Goal: Task Accomplishment & Management: Manage account settings

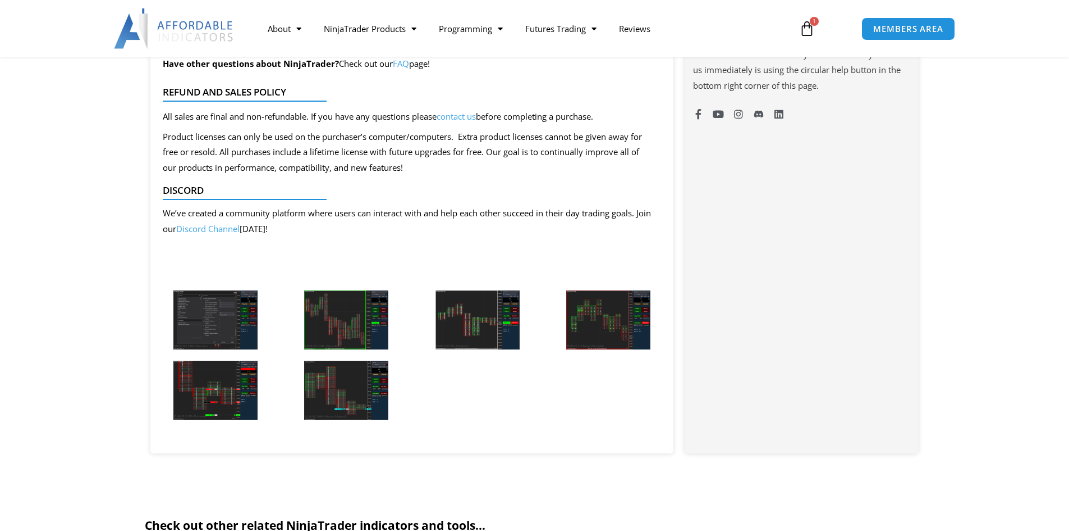
scroll to position [954, 0]
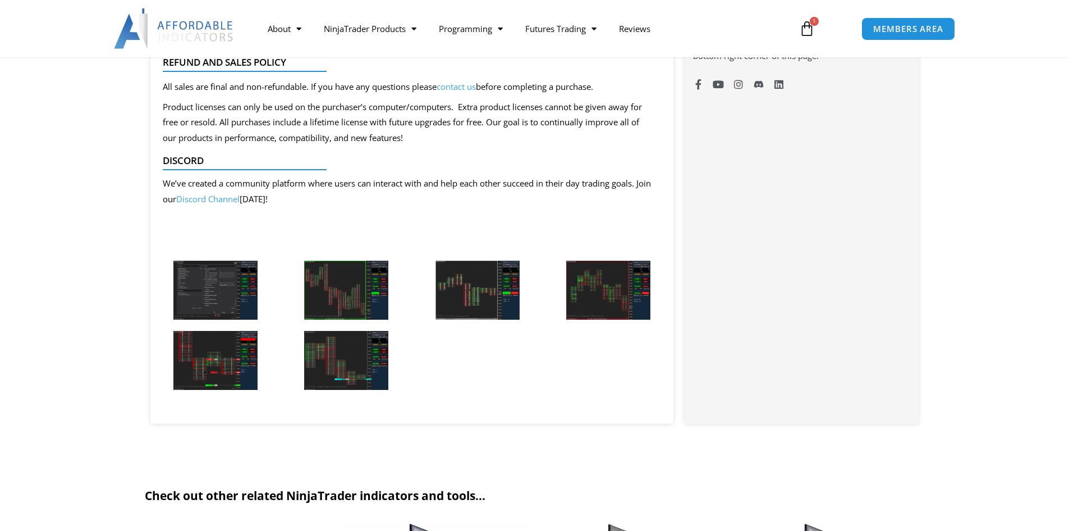
click at [240, 196] on link "Discord Channel" at bounding box center [207, 198] width 63 height 11
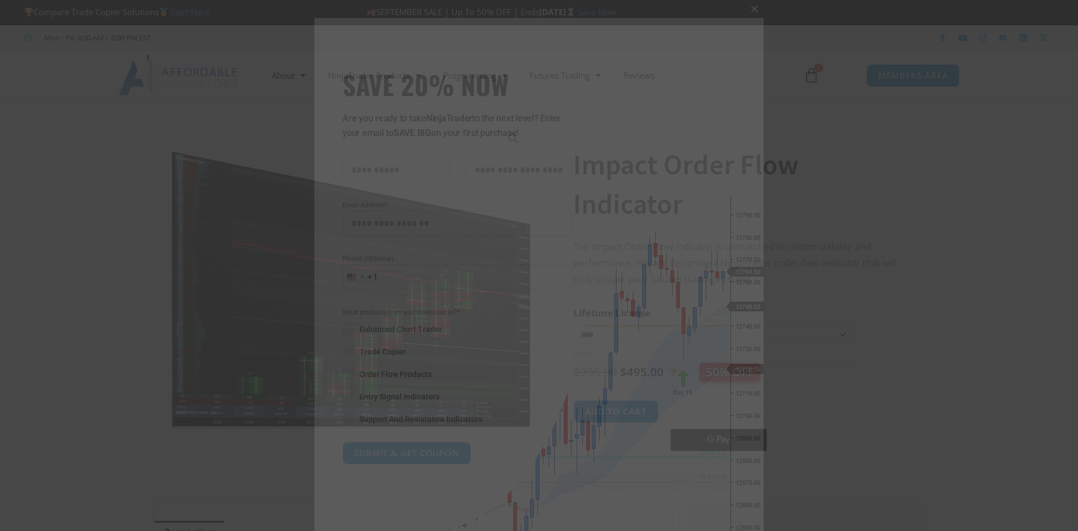
click at [750, 9] on span "SAVE 20% NOW popup" at bounding box center [755, 9] width 18 height 7
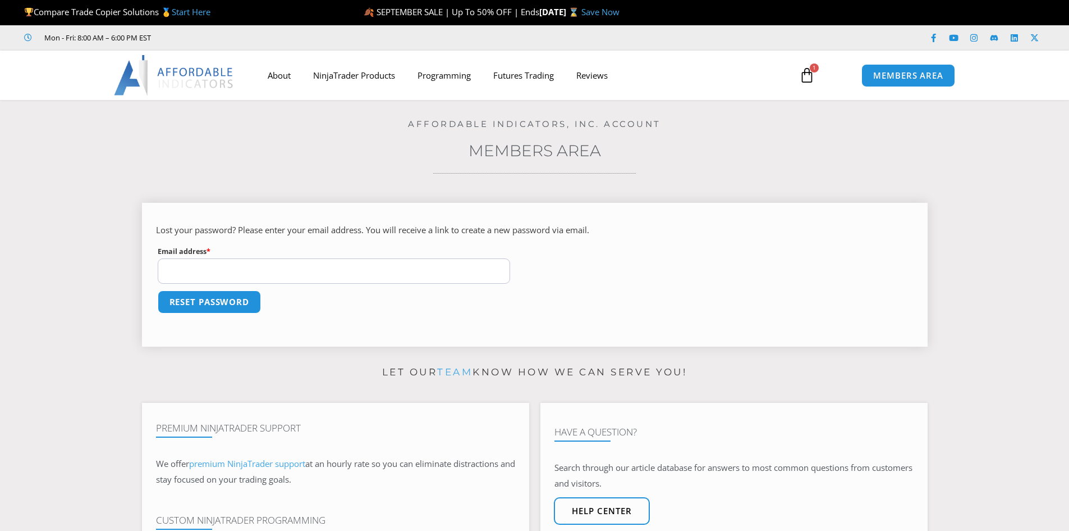
click at [388, 264] on input "Email address * Required" at bounding box center [334, 270] width 353 height 25
type input "**********"
click at [158, 290] on button "Reset password" at bounding box center [210, 301] width 104 height 23
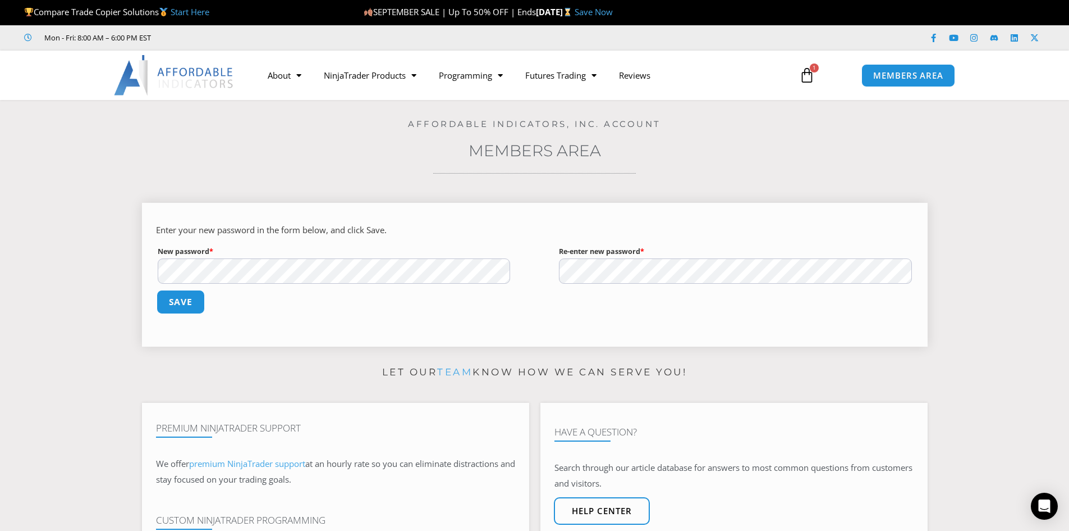
click at [195, 301] on button "Save" at bounding box center [180, 302] width 48 height 24
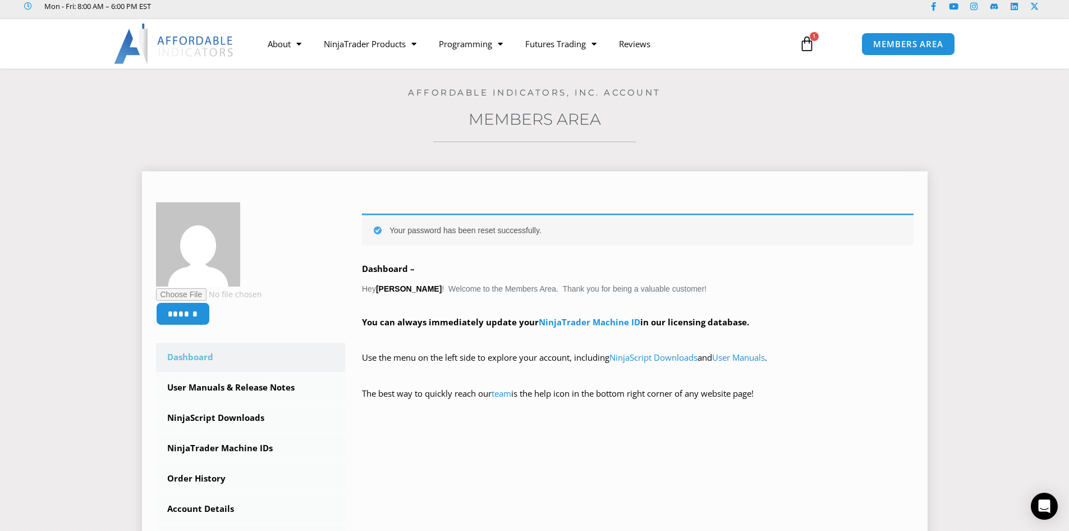
scroll to position [56, 0]
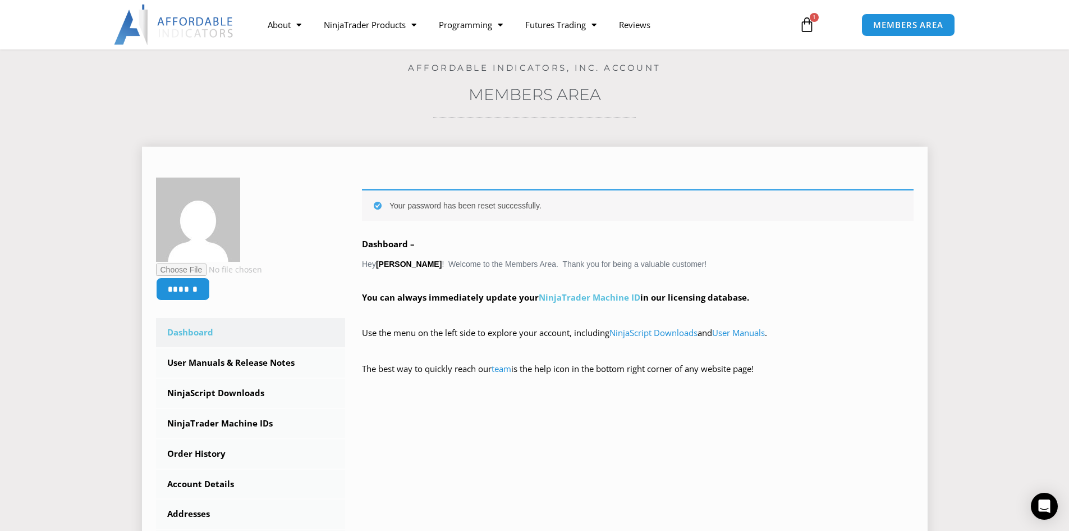
click at [575, 299] on link "NinjaTrader Machine ID" at bounding box center [590, 296] width 102 height 11
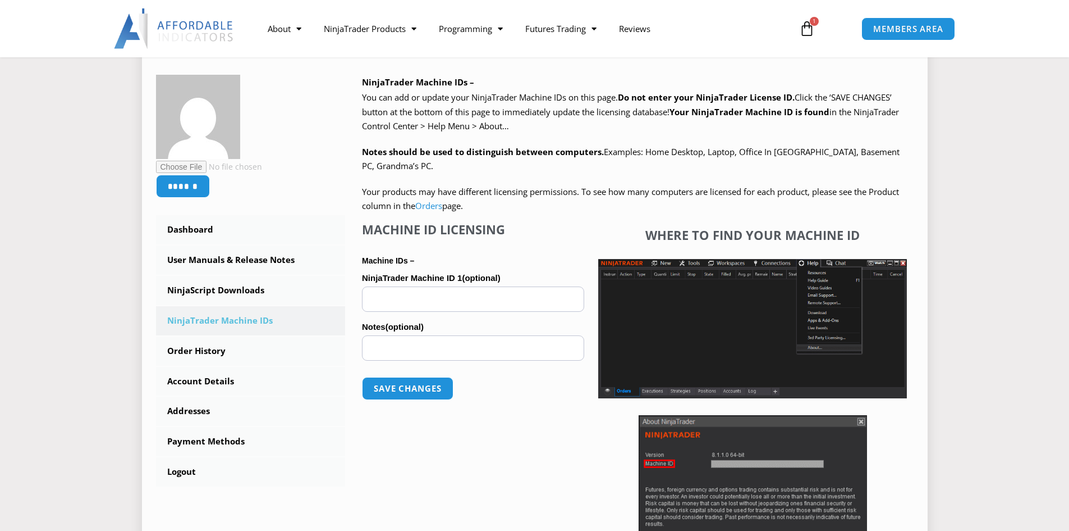
scroll to position [225, 0]
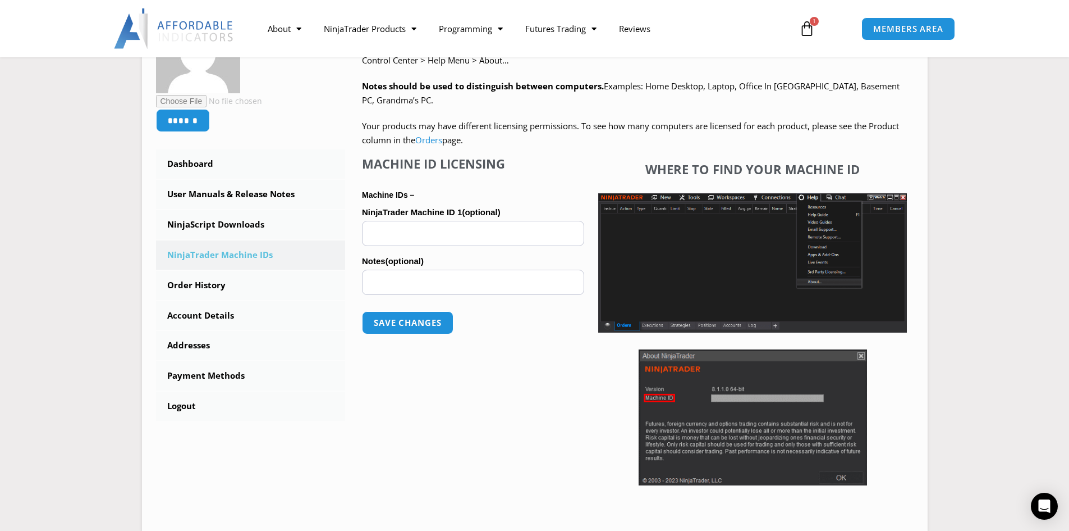
click at [104, 312] on section "****** Dashboard Subscriptions User Manuals & Release Notes NinjaScript Downloa…" at bounding box center [534, 251] width 1013 height 580
paste input "**********"
type input "**********"
click at [422, 322] on button "Save changes" at bounding box center [408, 322] width 96 height 24
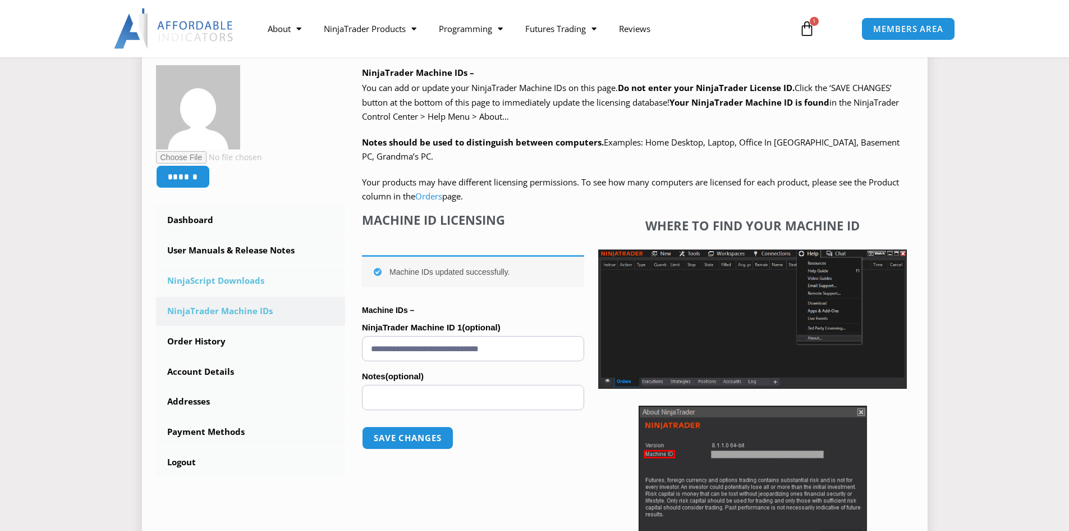
click at [248, 281] on link "NinjaScript Downloads" at bounding box center [251, 280] width 190 height 29
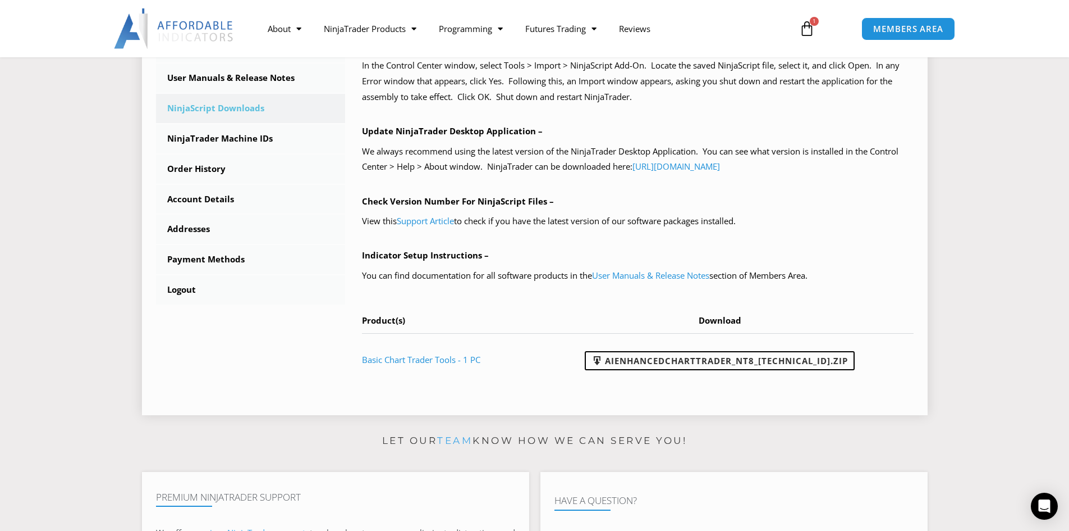
scroll to position [393, 0]
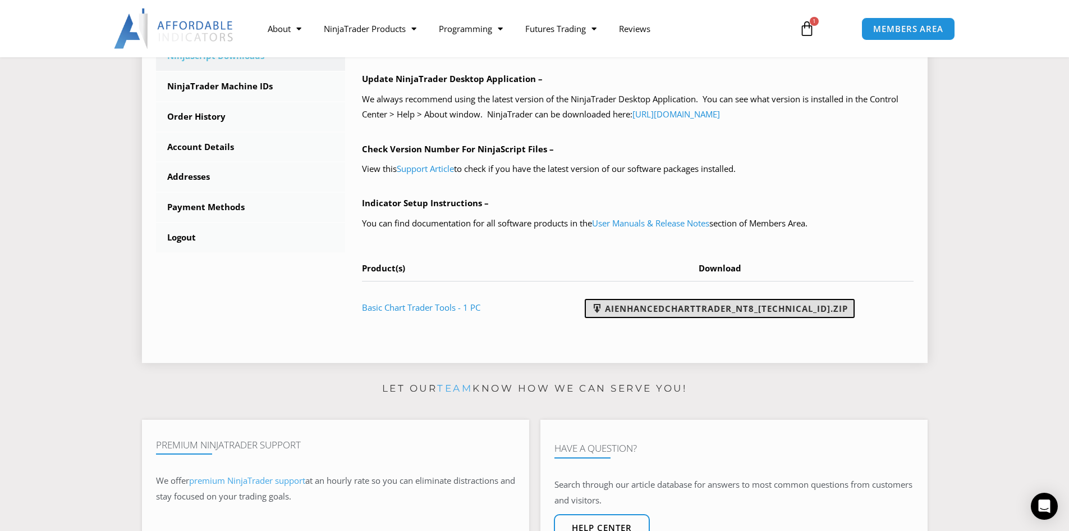
click at [715, 308] on link "AIEnhancedChartTrader_NT8_25.1.31.1.zip" at bounding box center [720, 308] width 270 height 19
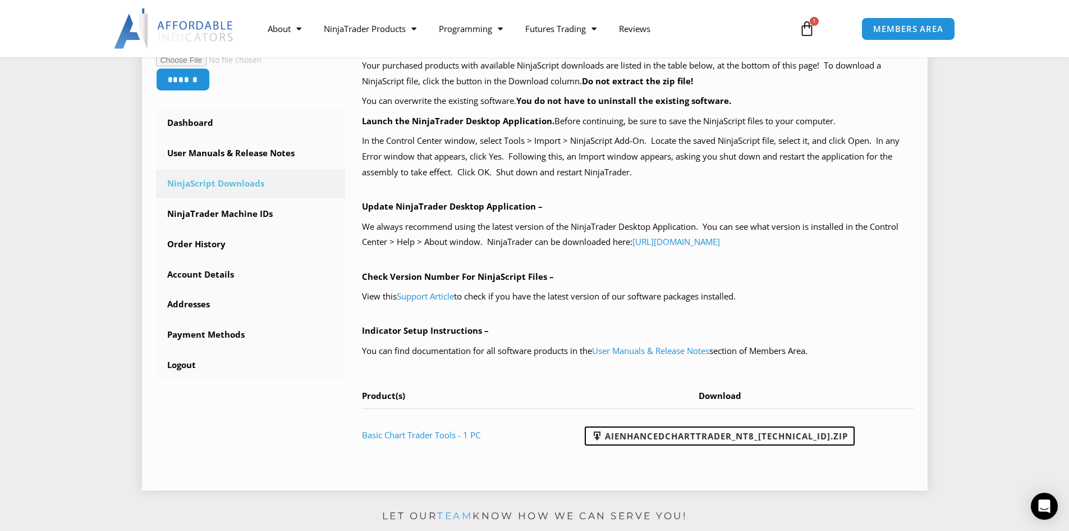
scroll to position [281, 0]
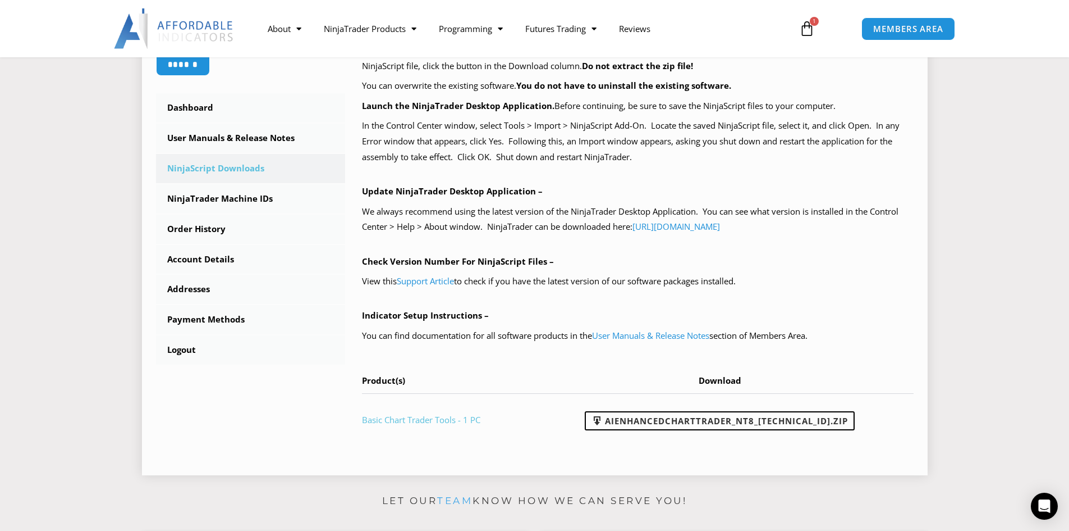
click at [448, 424] on link "Basic Chart Trader Tools - 1 PC" at bounding box center [421, 419] width 118 height 11
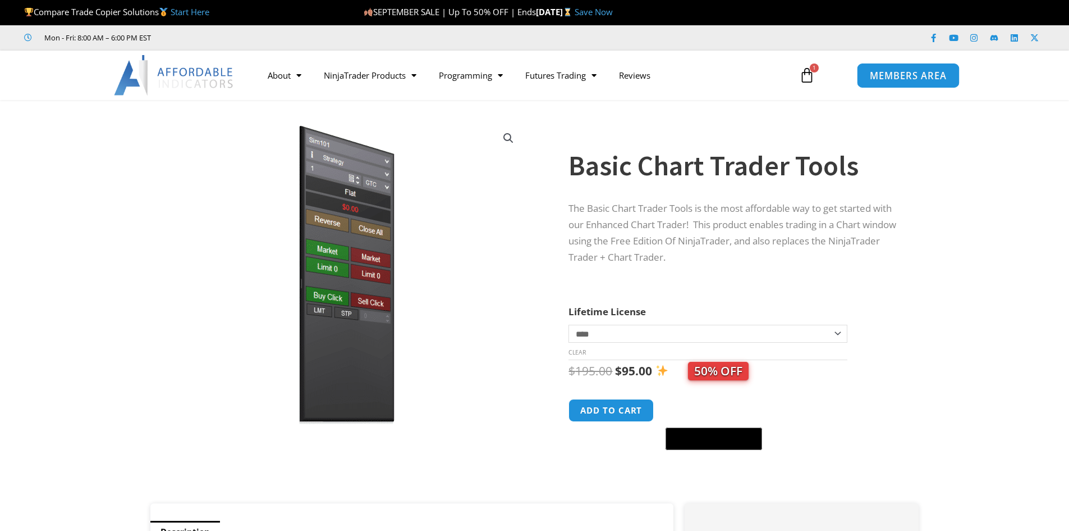
click at [884, 76] on span "MEMBERS AREA" at bounding box center [908, 76] width 77 height 10
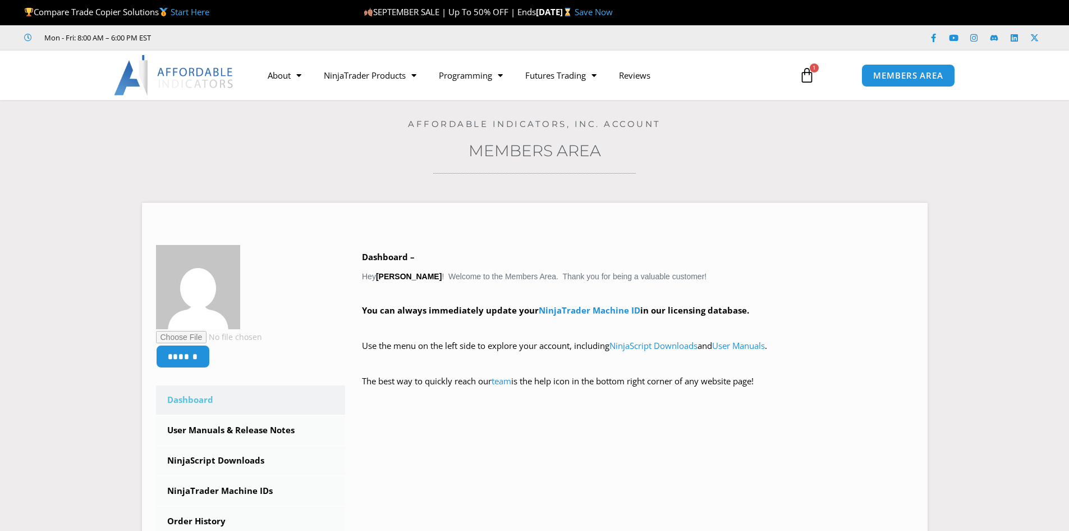
click at [811, 78] on icon at bounding box center [807, 75] width 16 height 16
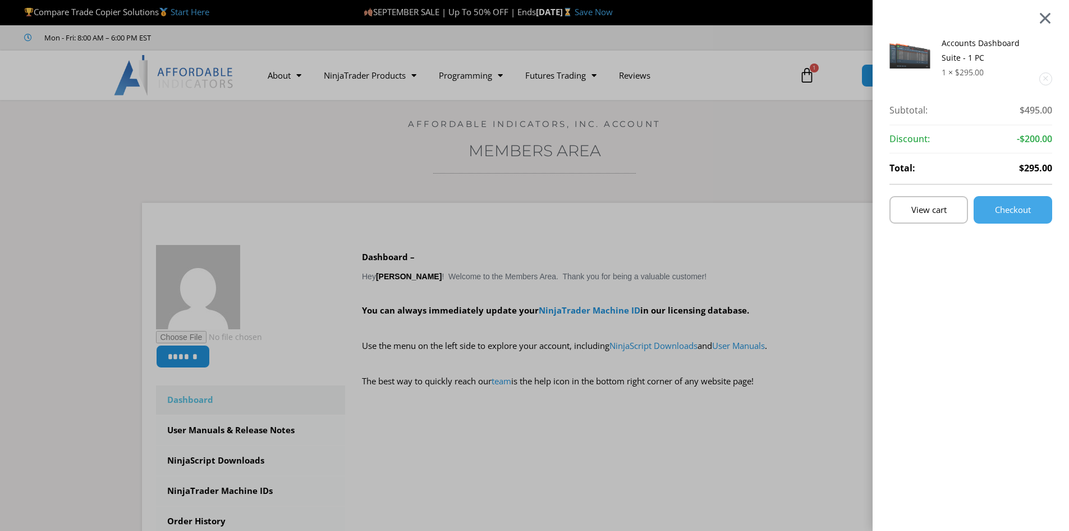
click at [1053, 16] on div at bounding box center [1046, 17] width 14 height 13
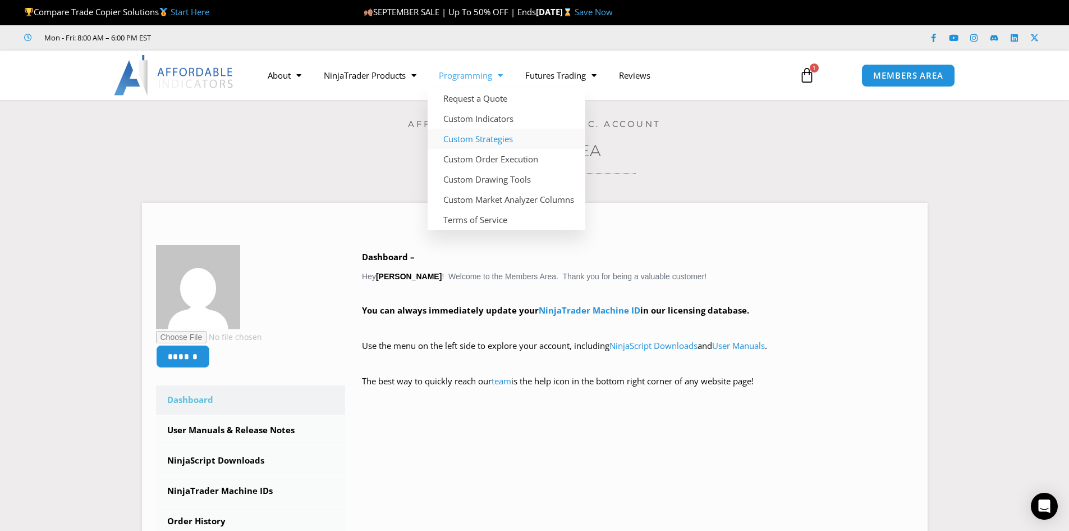
click at [499, 144] on link "Custom Strategies" at bounding box center [507, 139] width 158 height 20
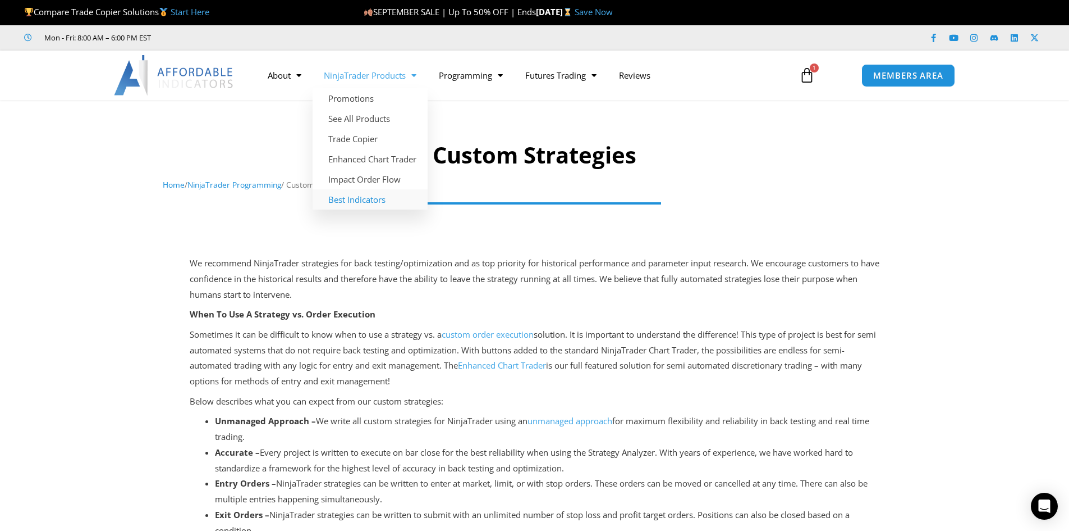
click at [372, 202] on link "Best Indicators" at bounding box center [370, 199] width 115 height 20
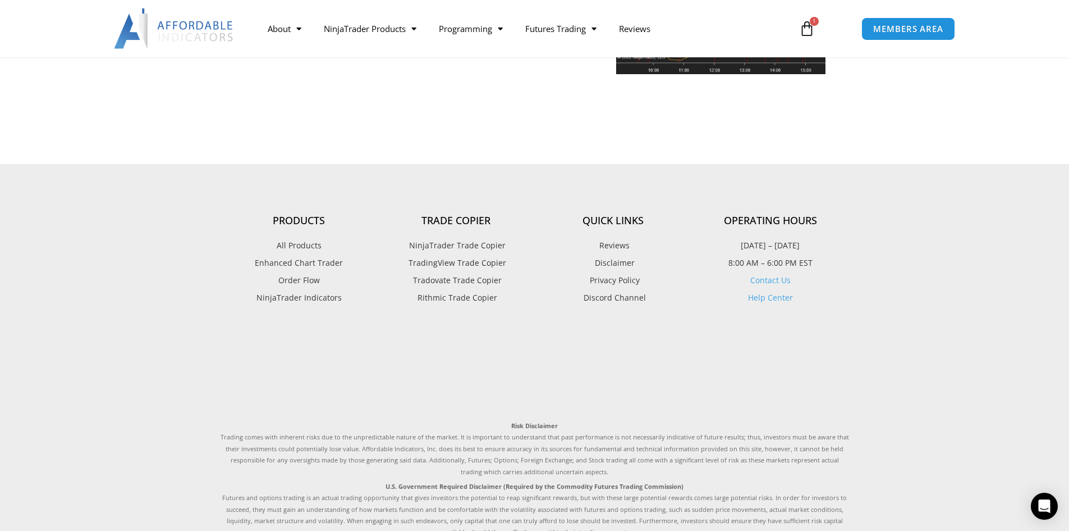
scroll to position [2709, 0]
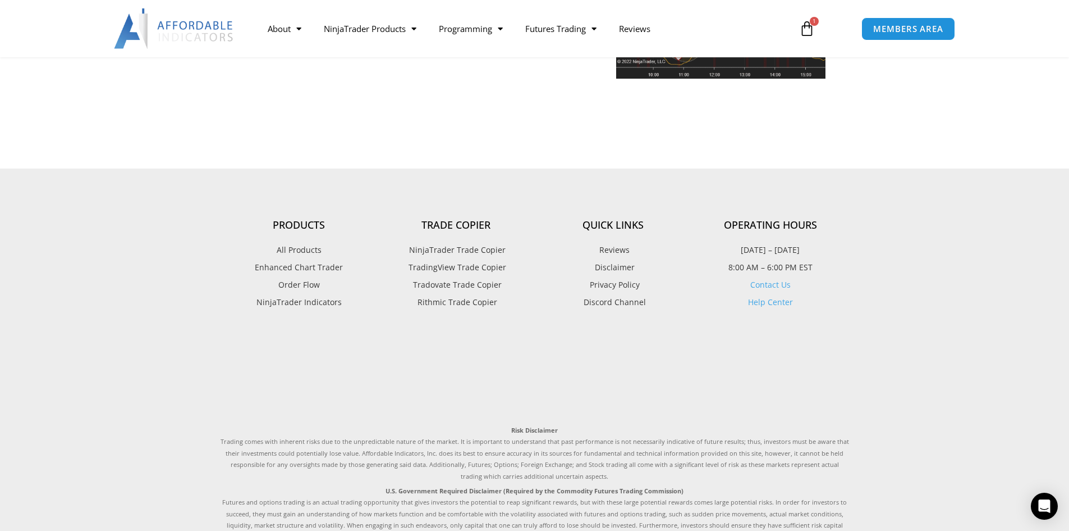
click at [468, 295] on span "Rithmic Trade Copier" at bounding box center [456, 302] width 83 height 15
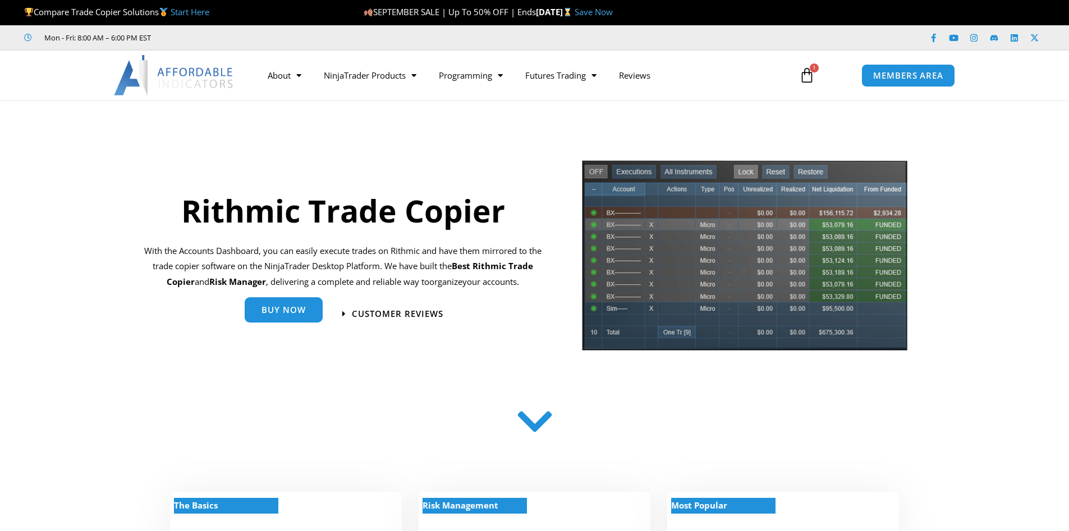
click at [299, 307] on span "Buy Now" at bounding box center [284, 309] width 44 height 8
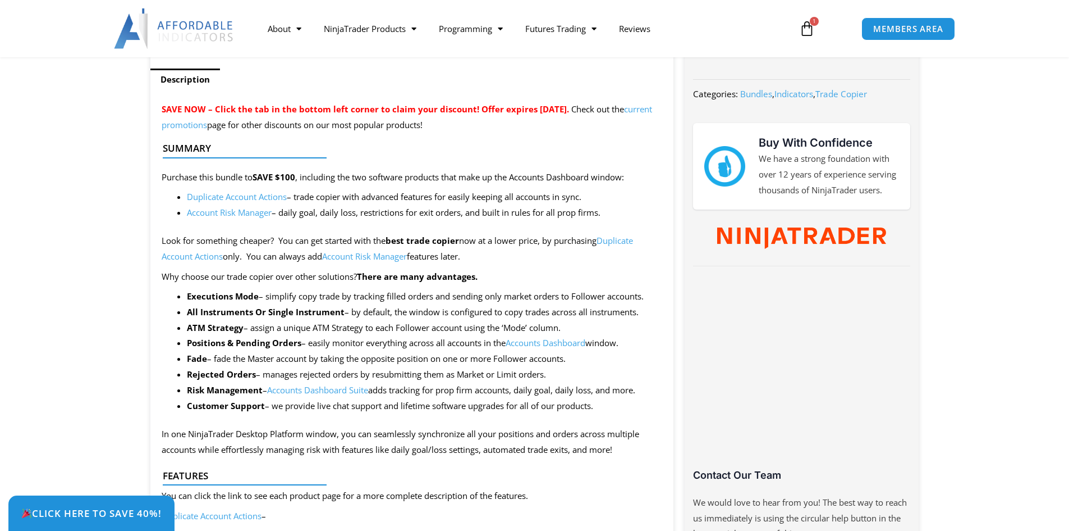
scroll to position [449, 0]
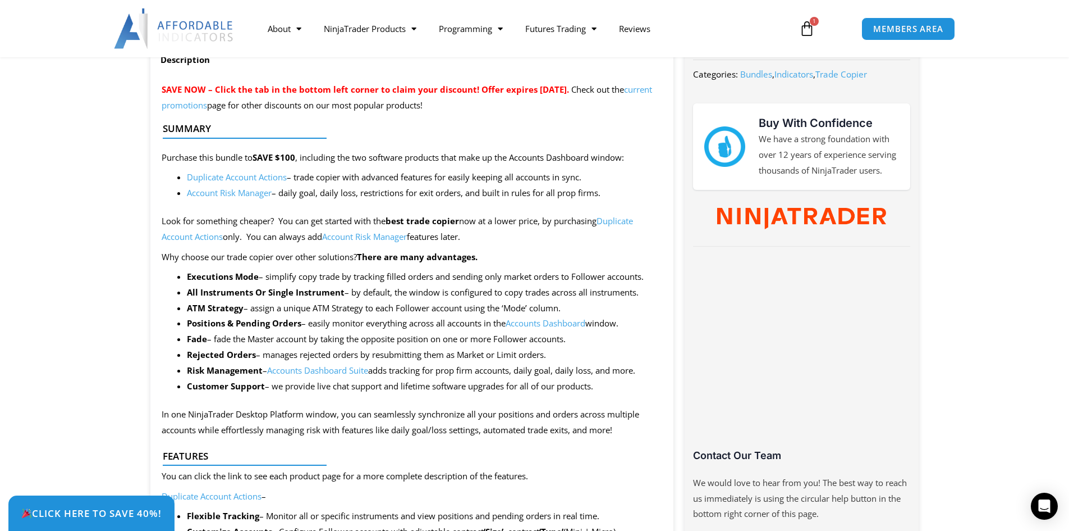
click at [633, 221] on link "Duplicate Account Actions" at bounding box center [398, 228] width 472 height 27
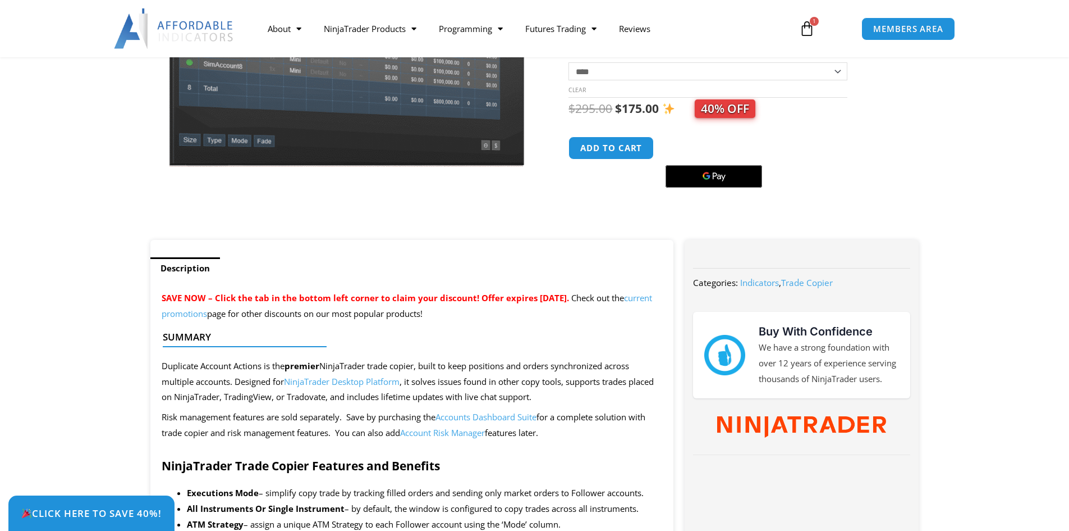
scroll to position [281, 0]
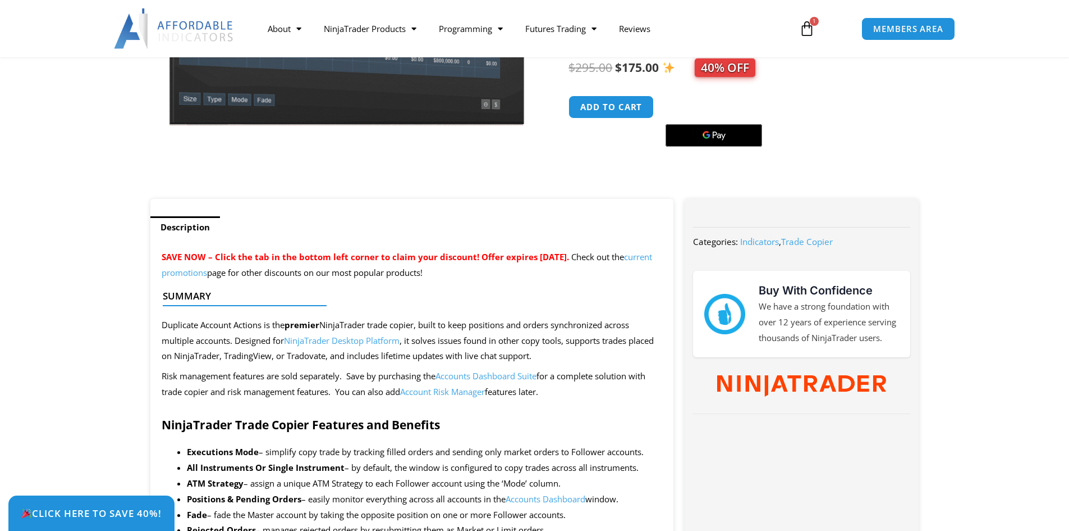
click at [251, 271] on link "current promotions" at bounding box center [407, 264] width 491 height 27
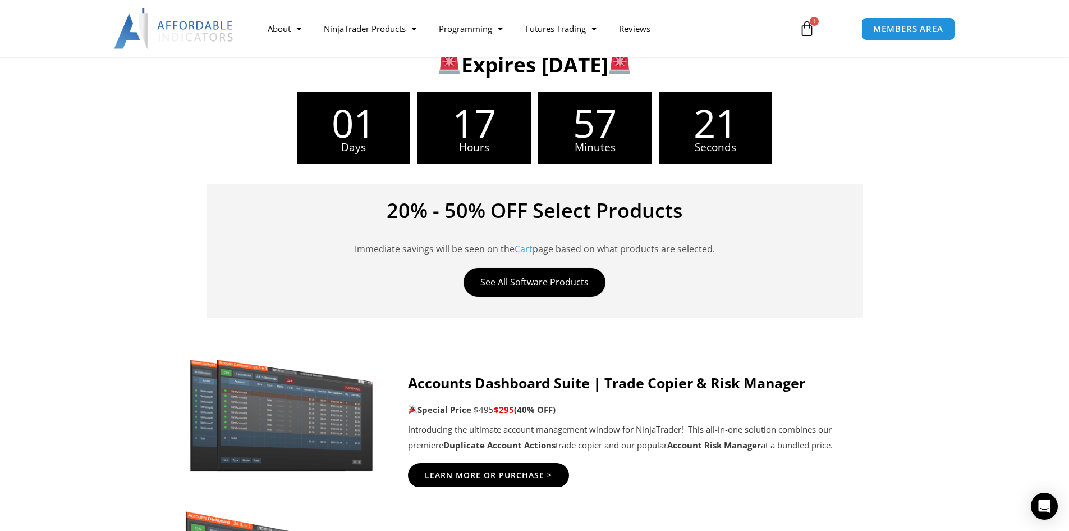
scroll to position [168, 0]
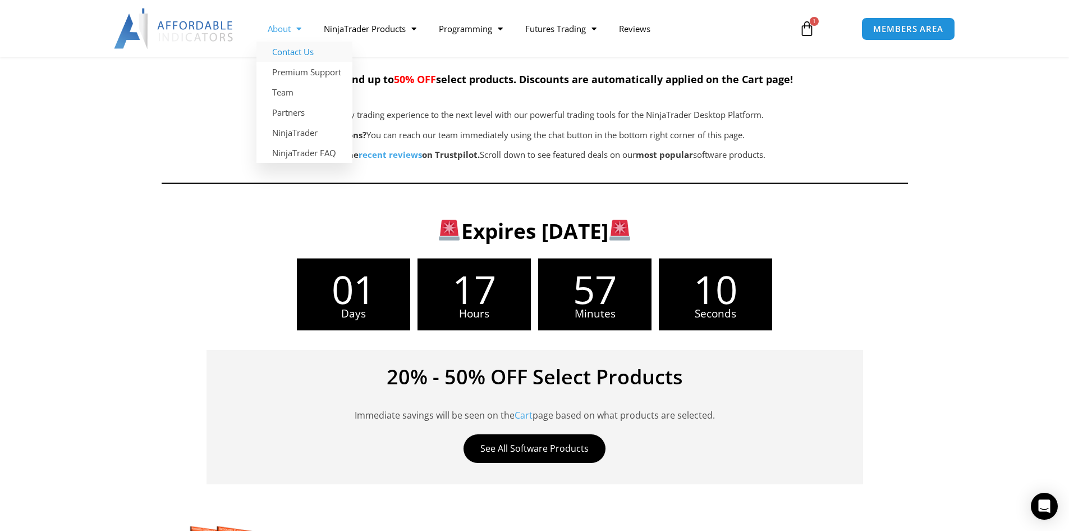
click at [305, 58] on link "Contact Us" at bounding box center [305, 52] width 96 height 20
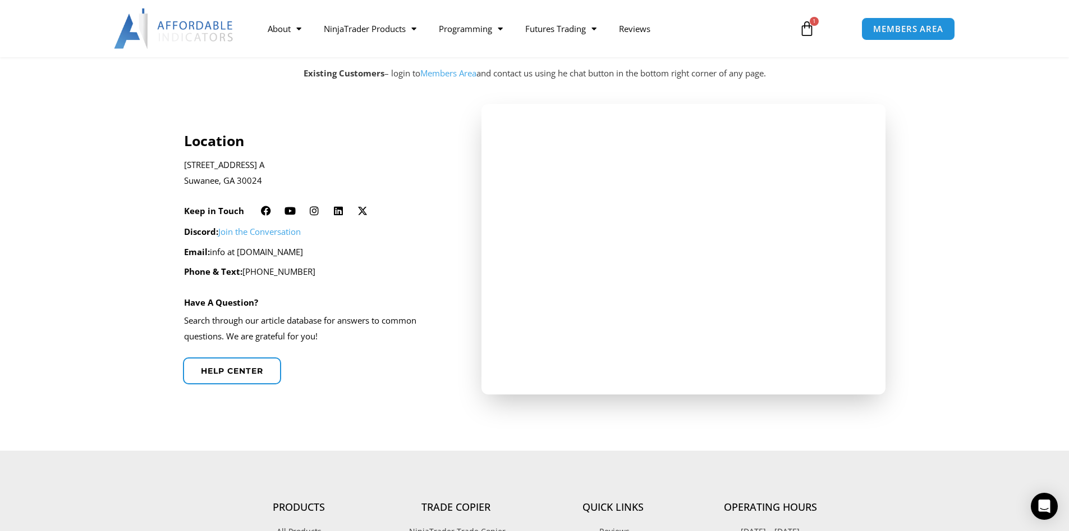
scroll to position [281, 0]
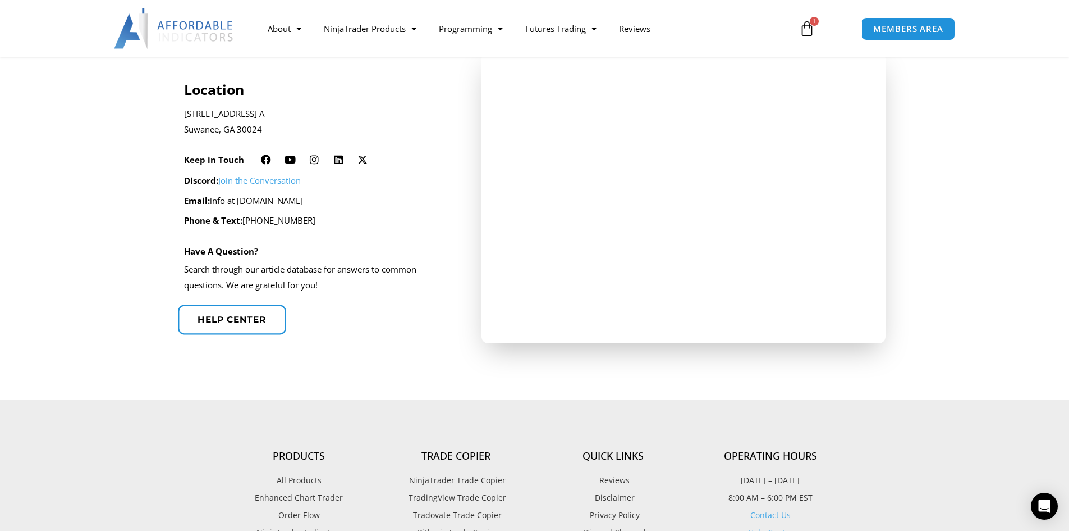
click at [263, 327] on link "Help center" at bounding box center [232, 319] width 108 height 30
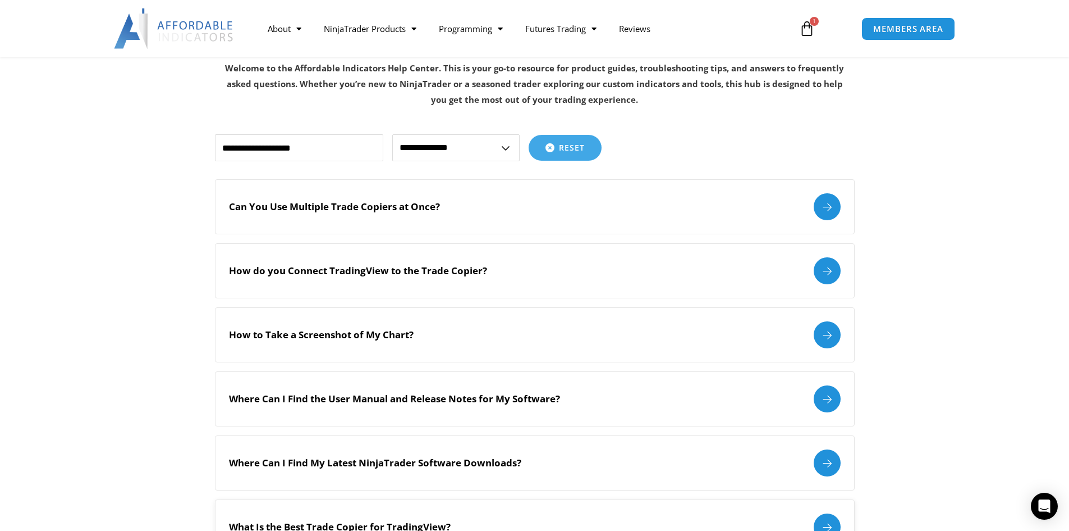
scroll to position [168, 0]
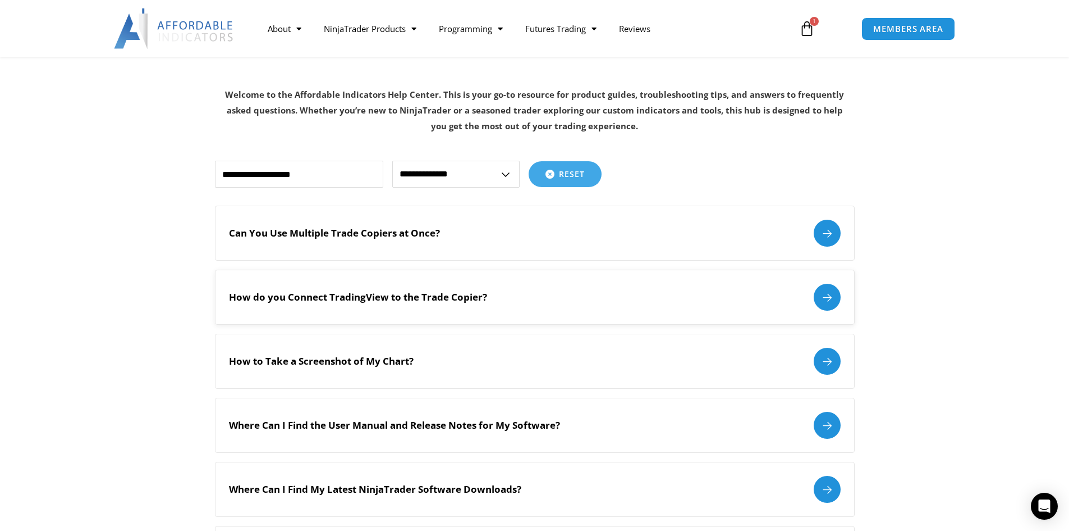
click at [721, 289] on div "How do you Connect TradingView to the Trade Copier?" at bounding box center [535, 297] width 612 height 27
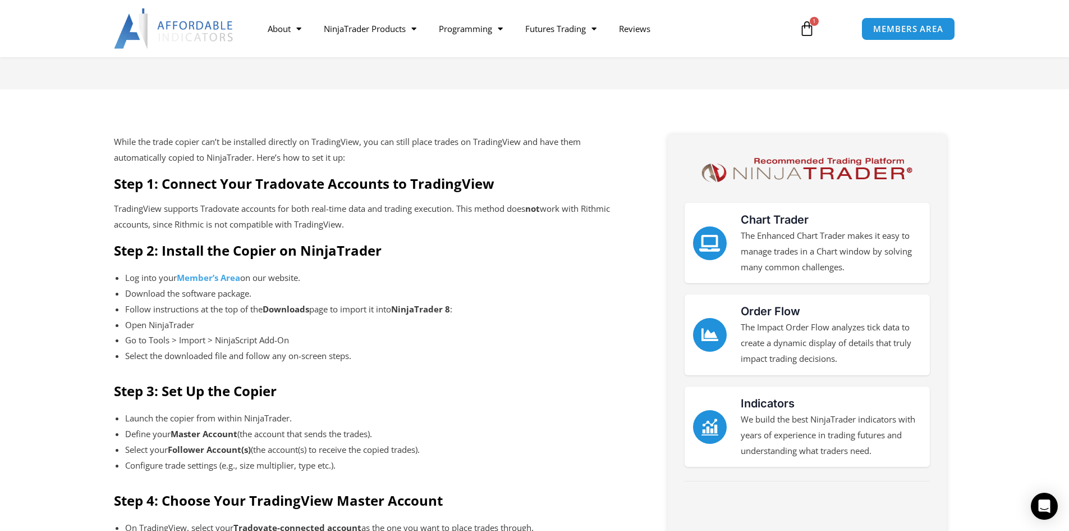
scroll to position [337, 0]
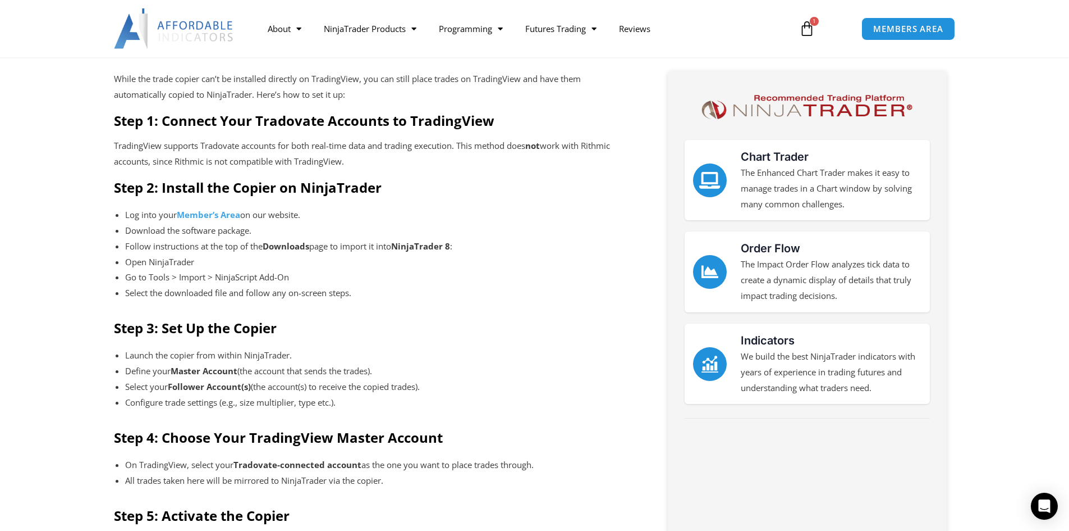
click at [144, 354] on li "Launch the copier from within NinjaTrader." at bounding box center [371, 356] width 492 height 16
click at [138, 354] on li "Launch the copier from within NinjaTrader." at bounding box center [371, 356] width 492 height 16
copy li "Launch"
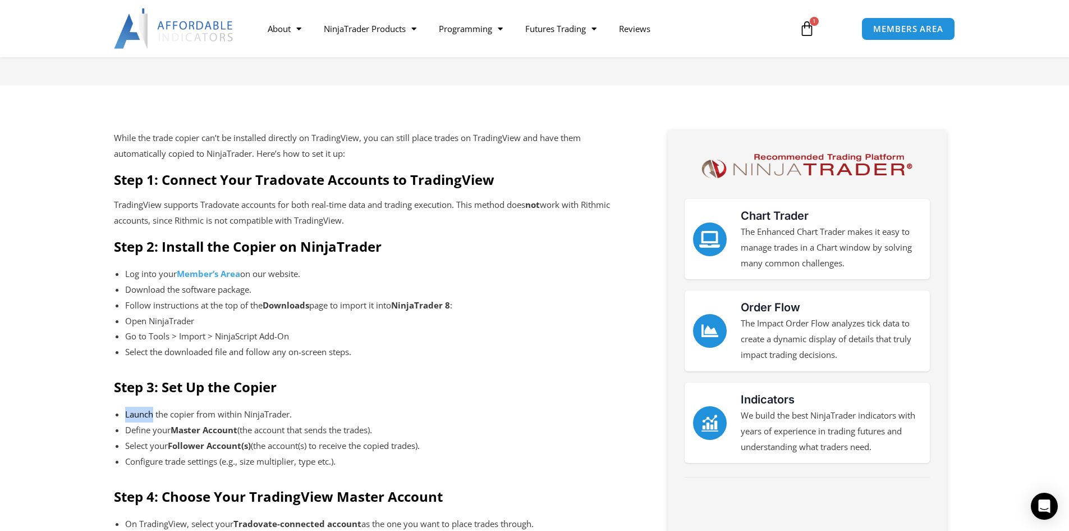
scroll to position [225, 0]
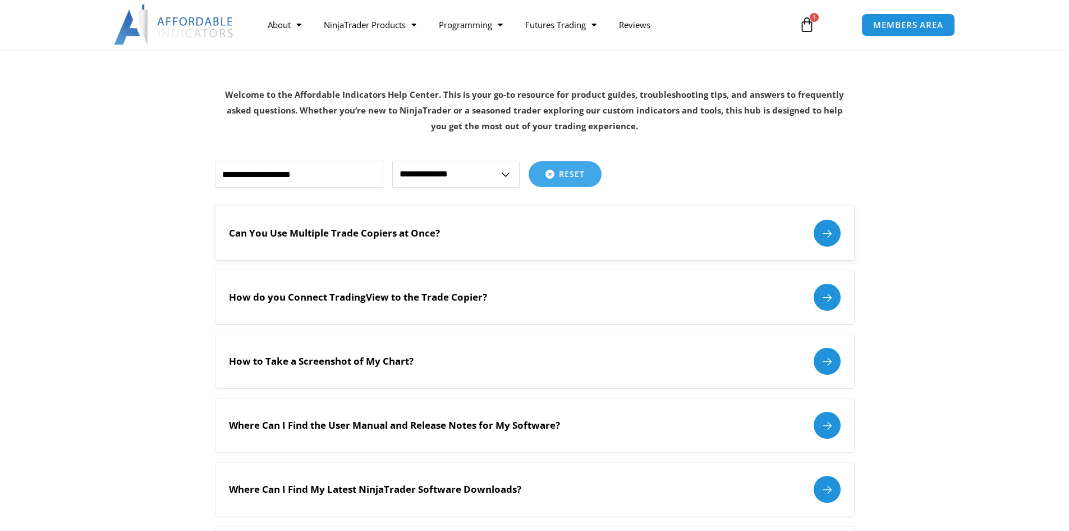
scroll to position [56, 0]
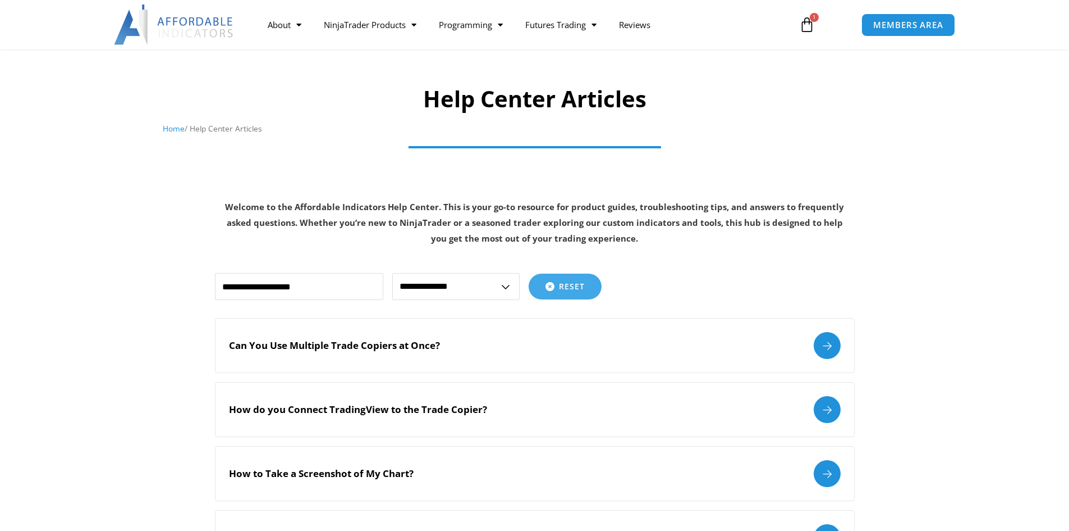
click at [423, 290] on select "**********" at bounding box center [455, 286] width 127 height 27
click at [455, 294] on select "**********" at bounding box center [455, 286] width 127 height 27
paste input "******"
type input "******"
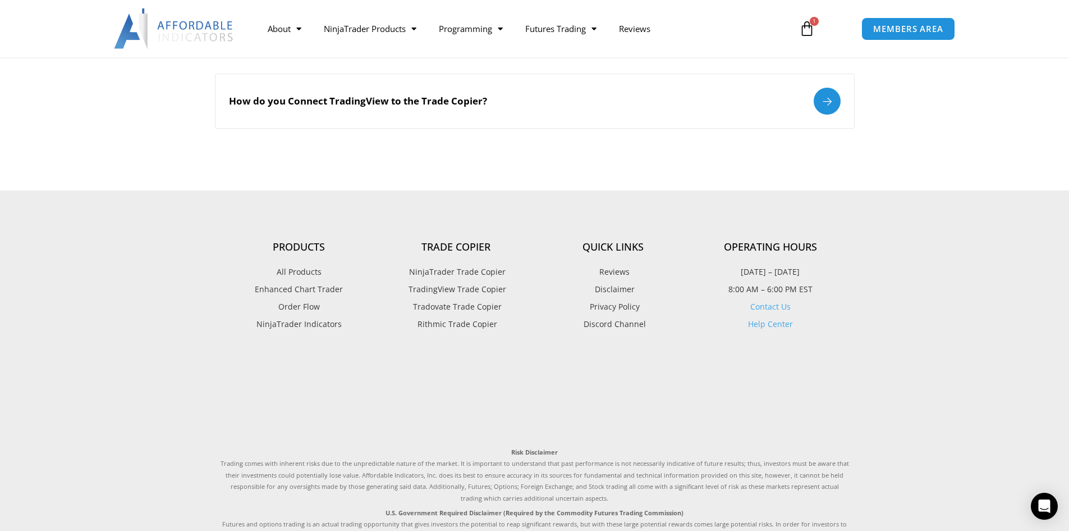
scroll to position [281, 0]
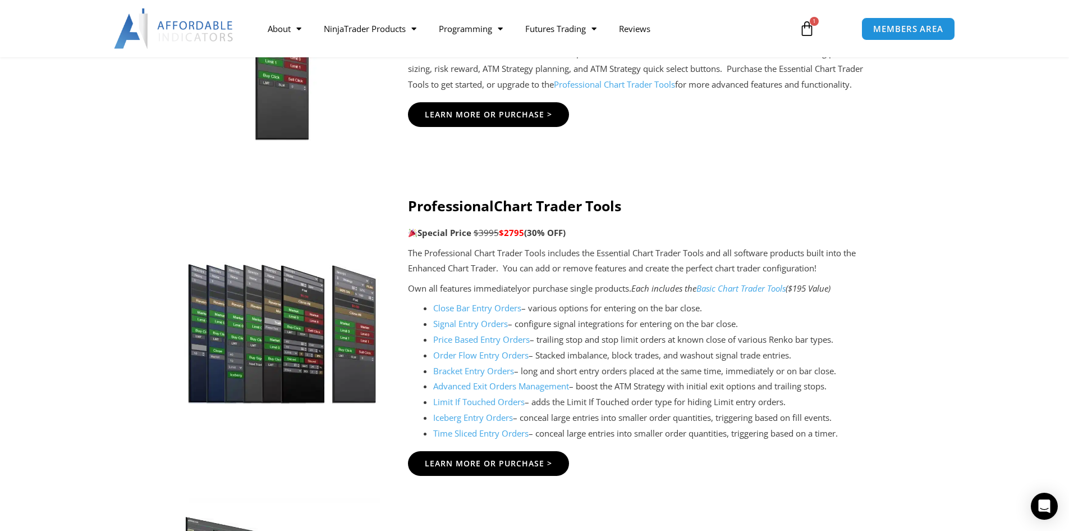
scroll to position [1067, 0]
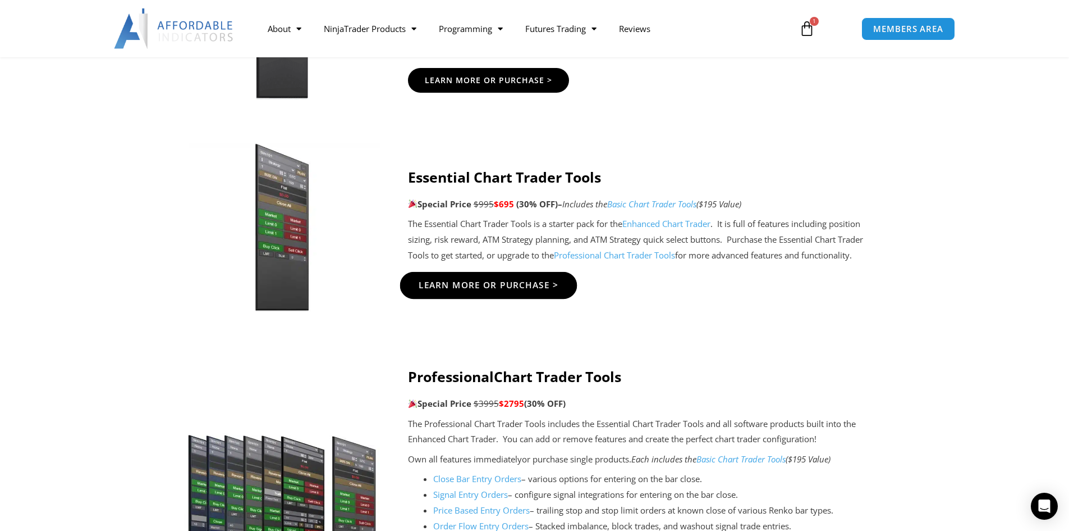
click at [464, 281] on span "Learn More Or Purchase >" at bounding box center [488, 285] width 140 height 8
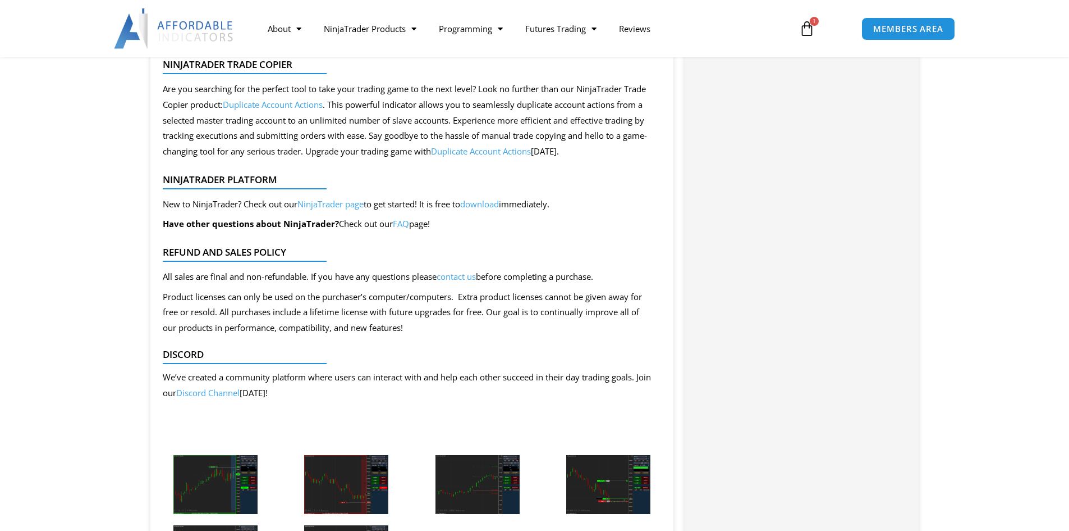
scroll to position [2190, 0]
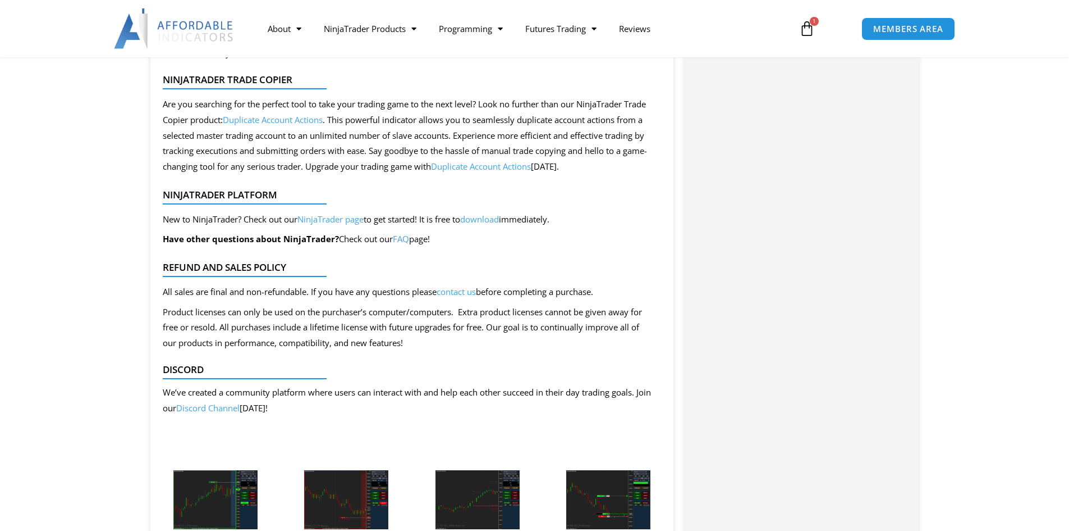
click at [461, 294] on span "contact us" at bounding box center [456, 291] width 39 height 11
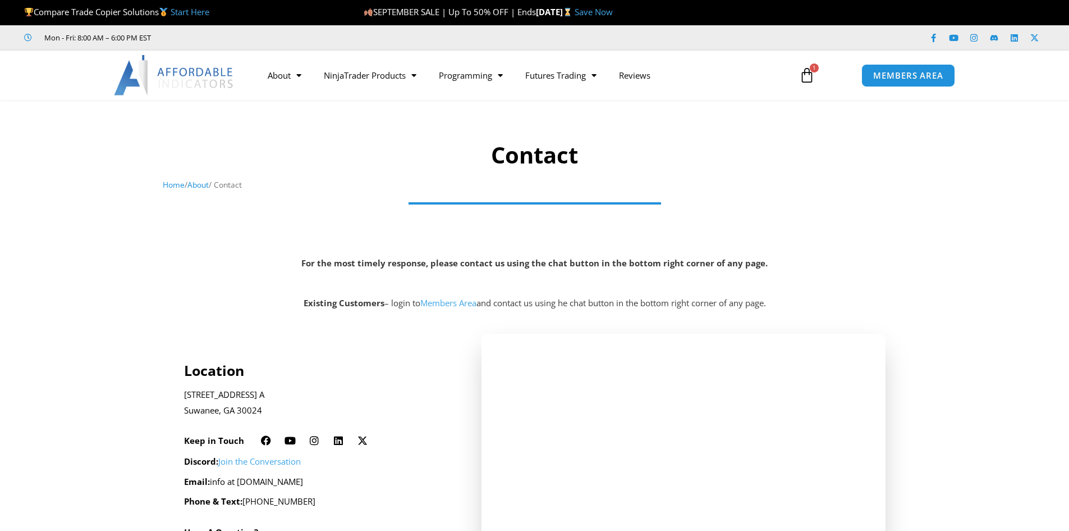
scroll to position [56, 0]
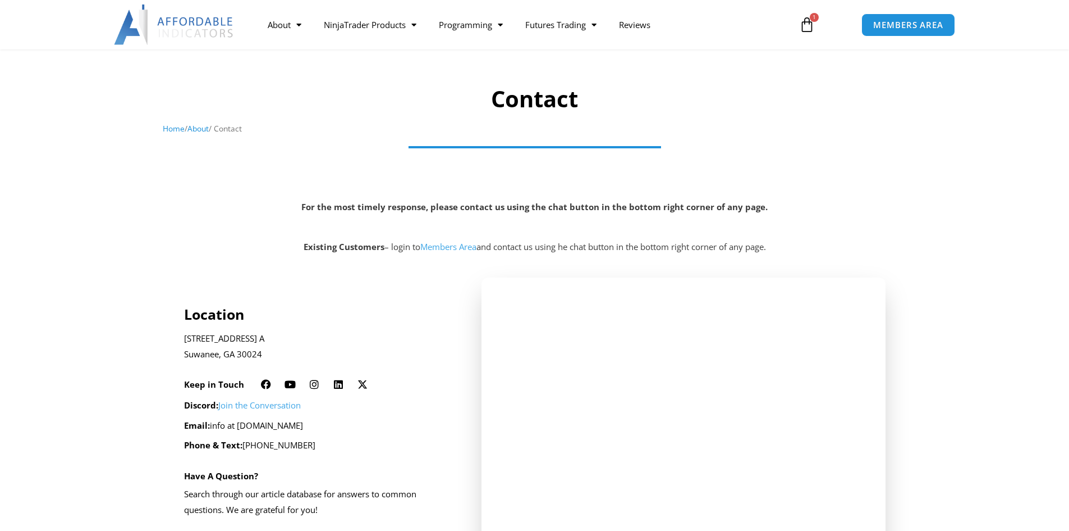
click at [458, 250] on link "Members Area" at bounding box center [448, 246] width 56 height 11
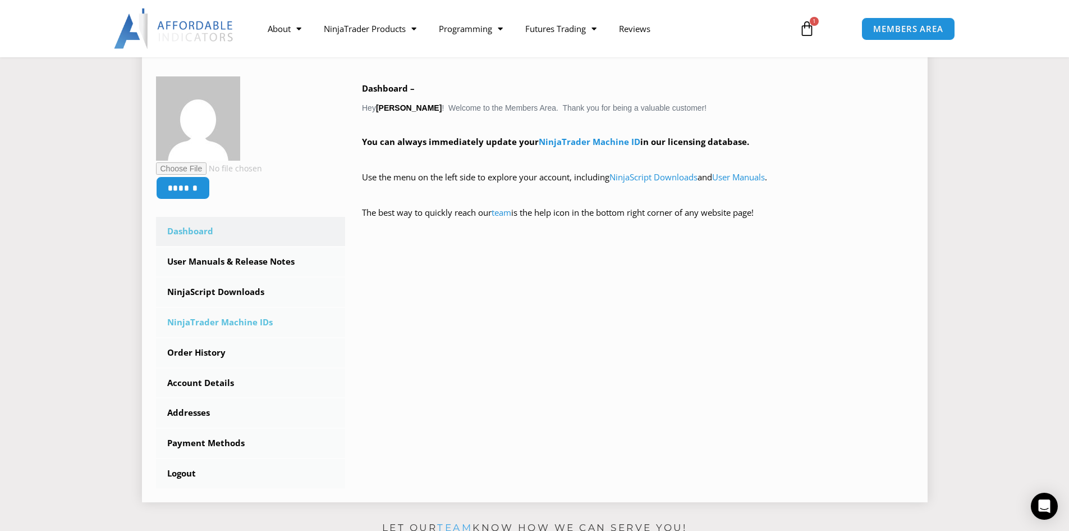
scroll to position [225, 0]
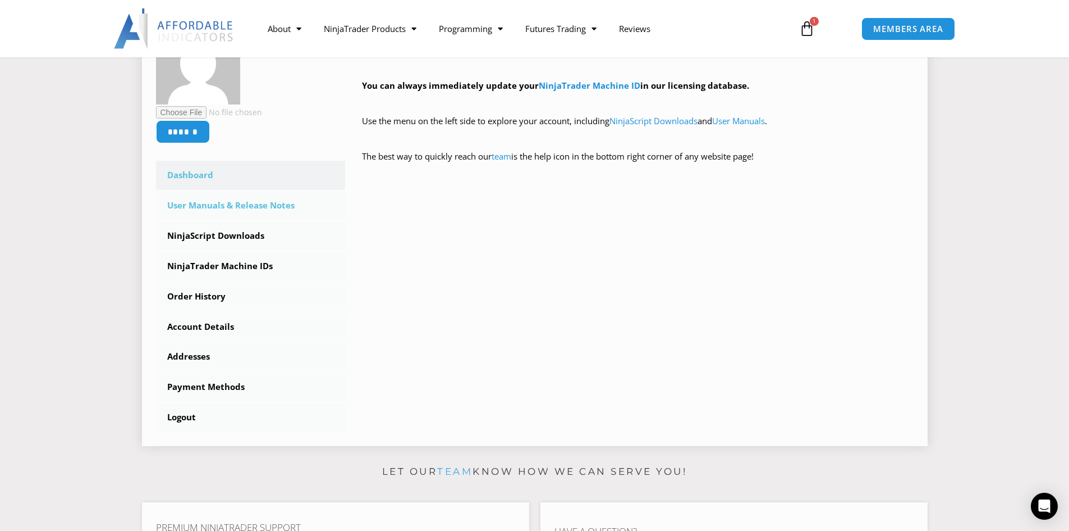
click at [263, 208] on link "User Manuals & Release Notes" at bounding box center [251, 205] width 190 height 29
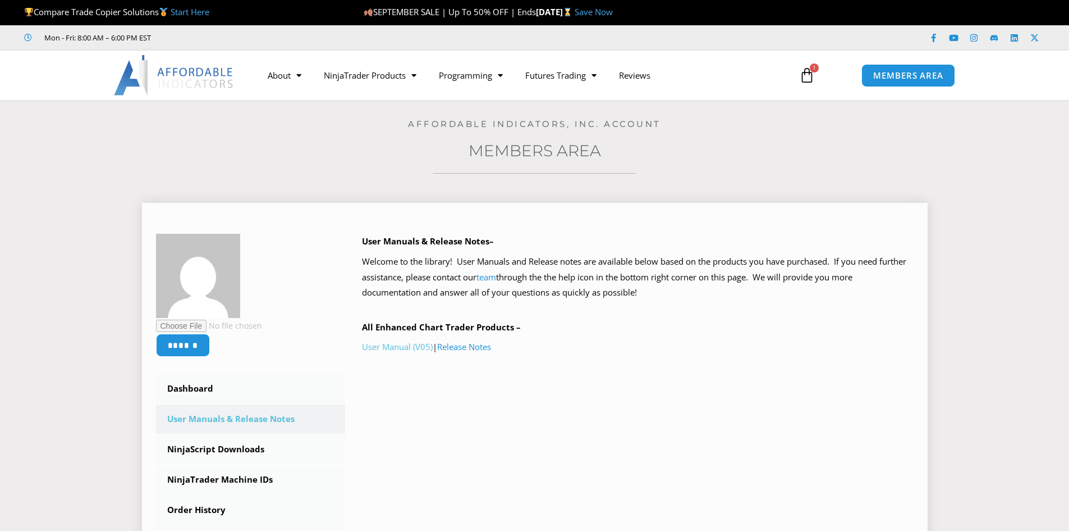
click at [419, 351] on link "User Manual (V05)" at bounding box center [397, 346] width 71 height 11
